Goal: Check status: Check status

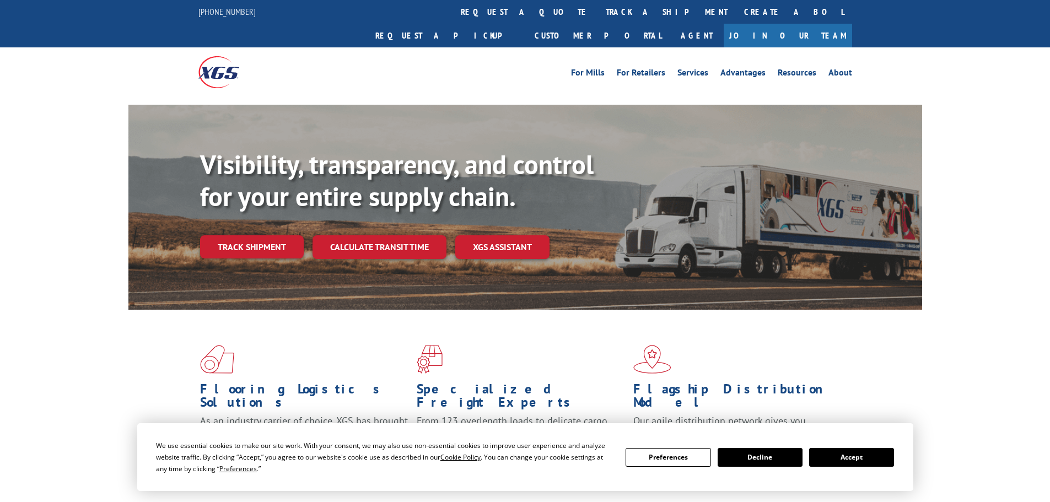
drag, startPoint x: 867, startPoint y: 456, endPoint x: 823, endPoint y: 439, distance: 47.3
click at [866, 455] on button "Accept" at bounding box center [851, 457] width 85 height 19
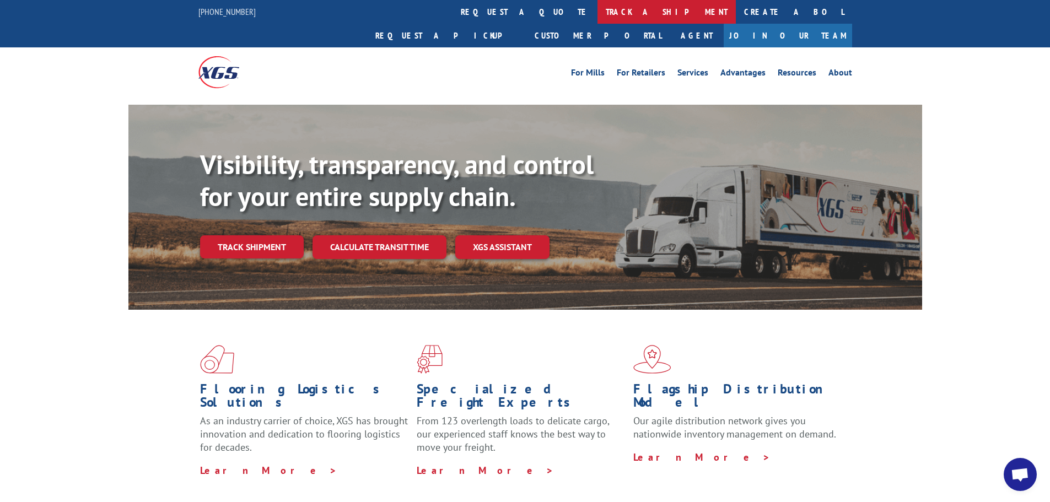
click at [597, 11] on link "track a shipment" at bounding box center [666, 12] width 138 height 24
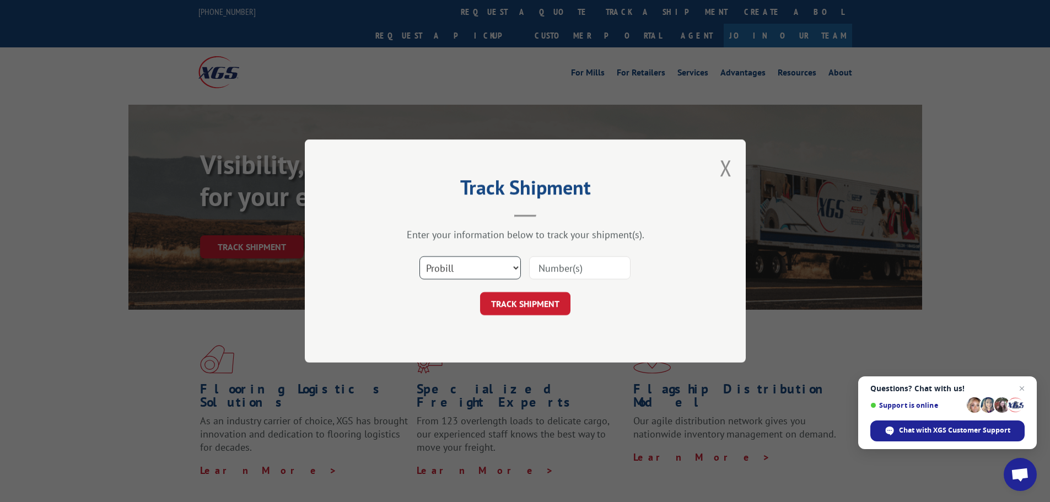
drag, startPoint x: 477, startPoint y: 266, endPoint x: 477, endPoint y: 277, distance: 11.6
click at [477, 266] on select "Select category... Probill BOL PO" at bounding box center [469, 267] width 101 height 23
select select "bol"
click at [419, 256] on select "Select category... Probill BOL PO" at bounding box center [469, 267] width 101 height 23
click at [550, 268] on input at bounding box center [579, 267] width 101 height 23
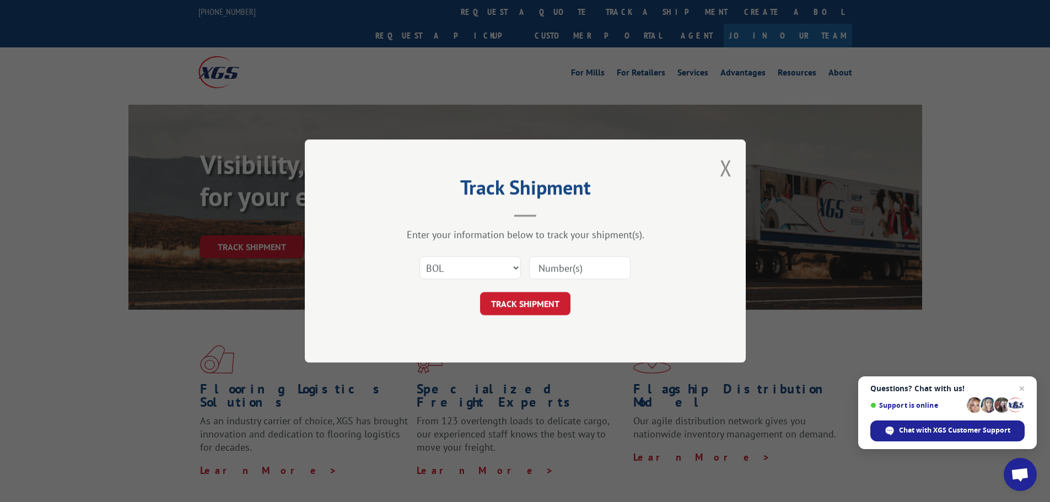
paste input "5192934"
type input "5192934"
drag, startPoint x: 560, startPoint y: 301, endPoint x: 720, endPoint y: 301, distance: 160.3
click at [559, 301] on button "TRACK SHIPMENT" at bounding box center [525, 303] width 90 height 23
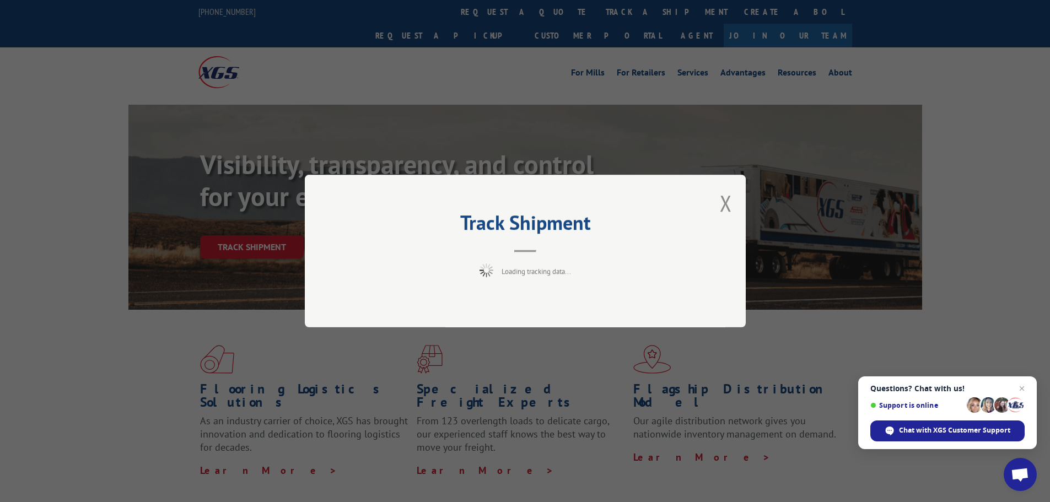
click at [1023, 386] on span "Close chat" at bounding box center [1021, 388] width 13 height 13
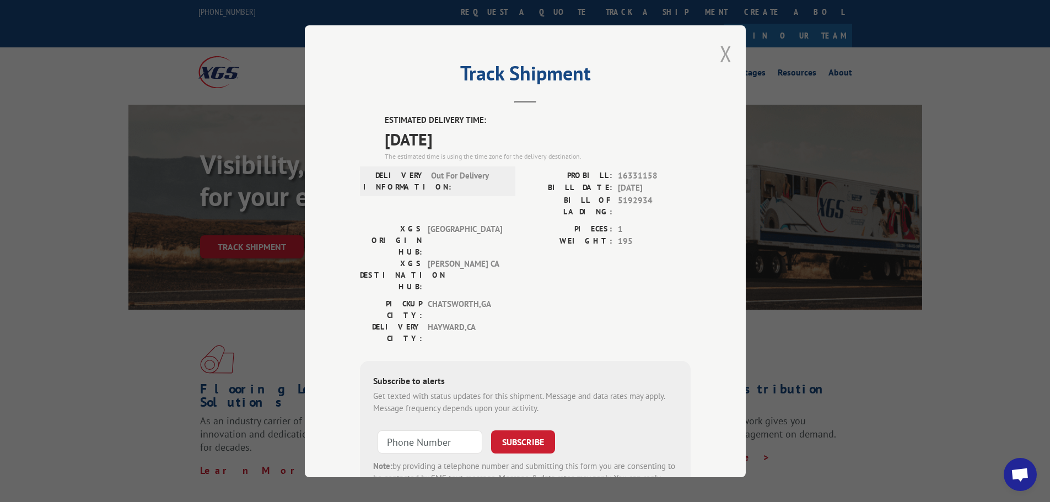
click at [720, 52] on button "Close modal" at bounding box center [726, 53] width 12 height 29
